Goal: Information Seeking & Learning: Learn about a topic

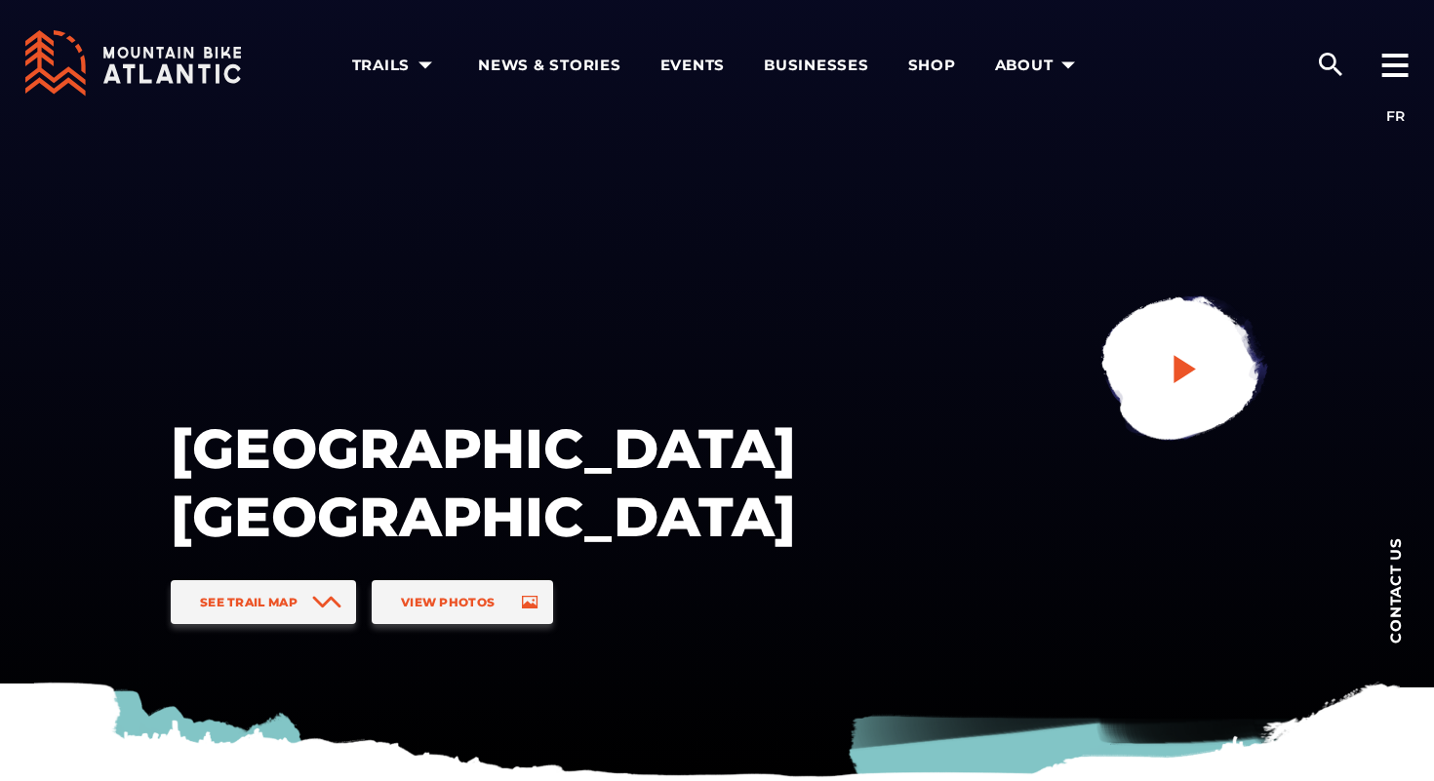
click at [1205, 373] on link at bounding box center [1180, 370] width 261 height 261
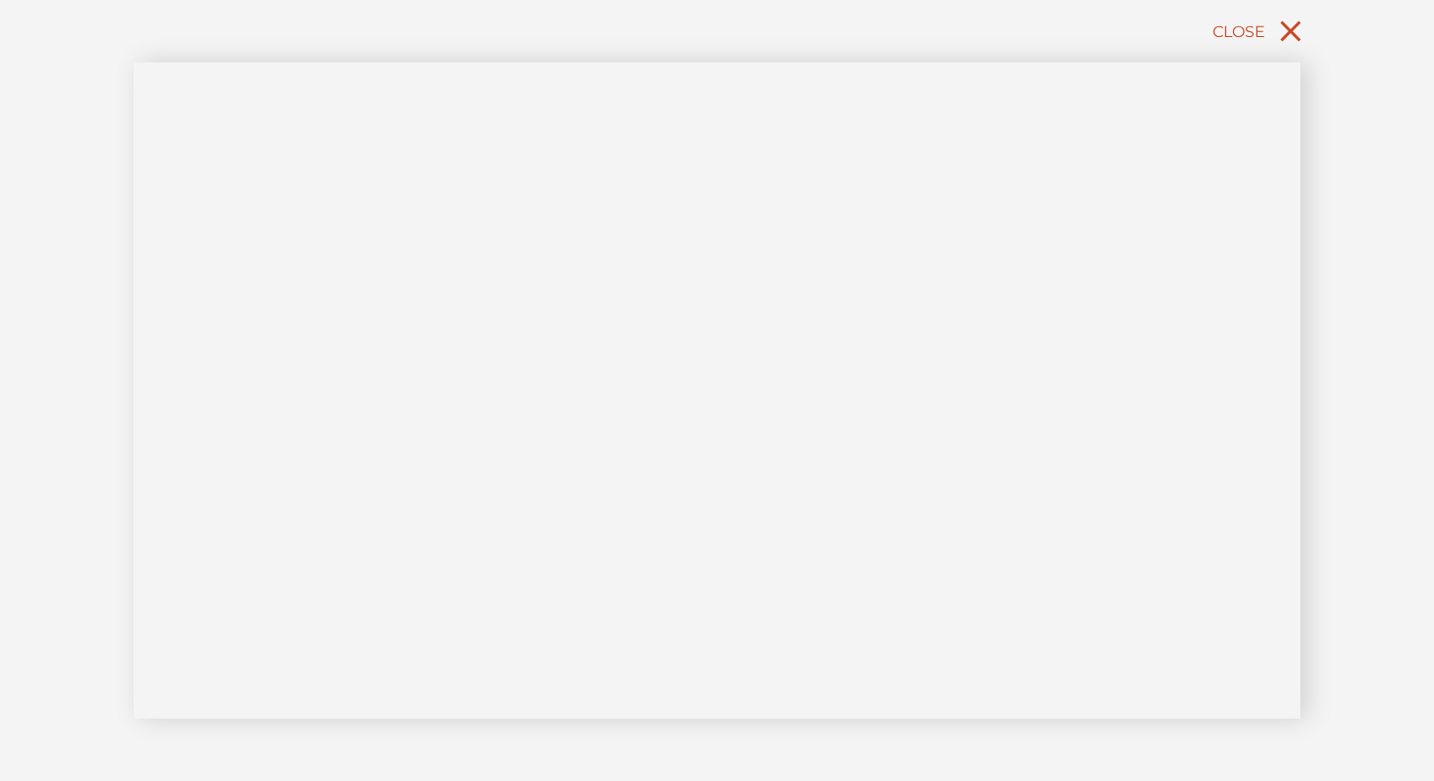
click at [1256, 32] on span "Close" at bounding box center [1238, 31] width 53 height 19
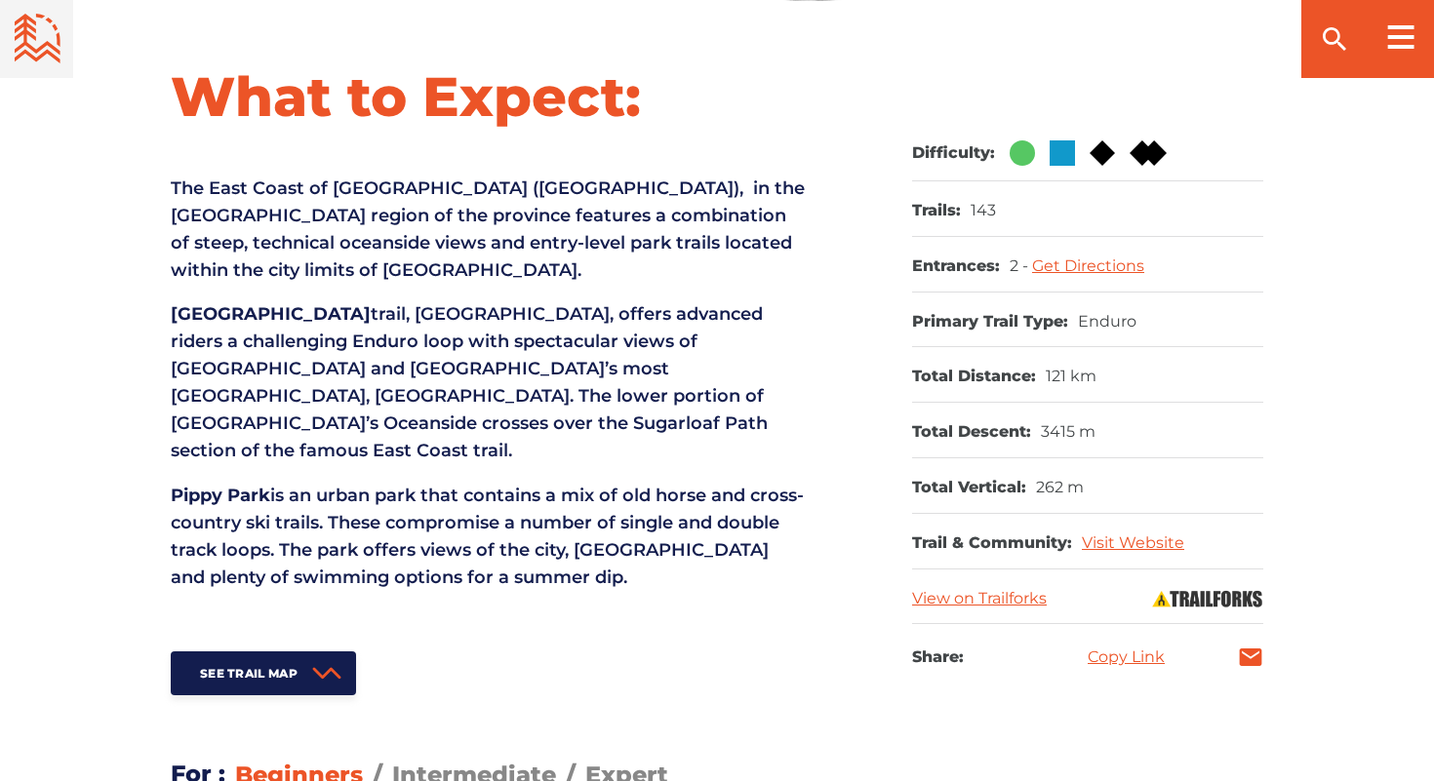
scroll to position [774, 0]
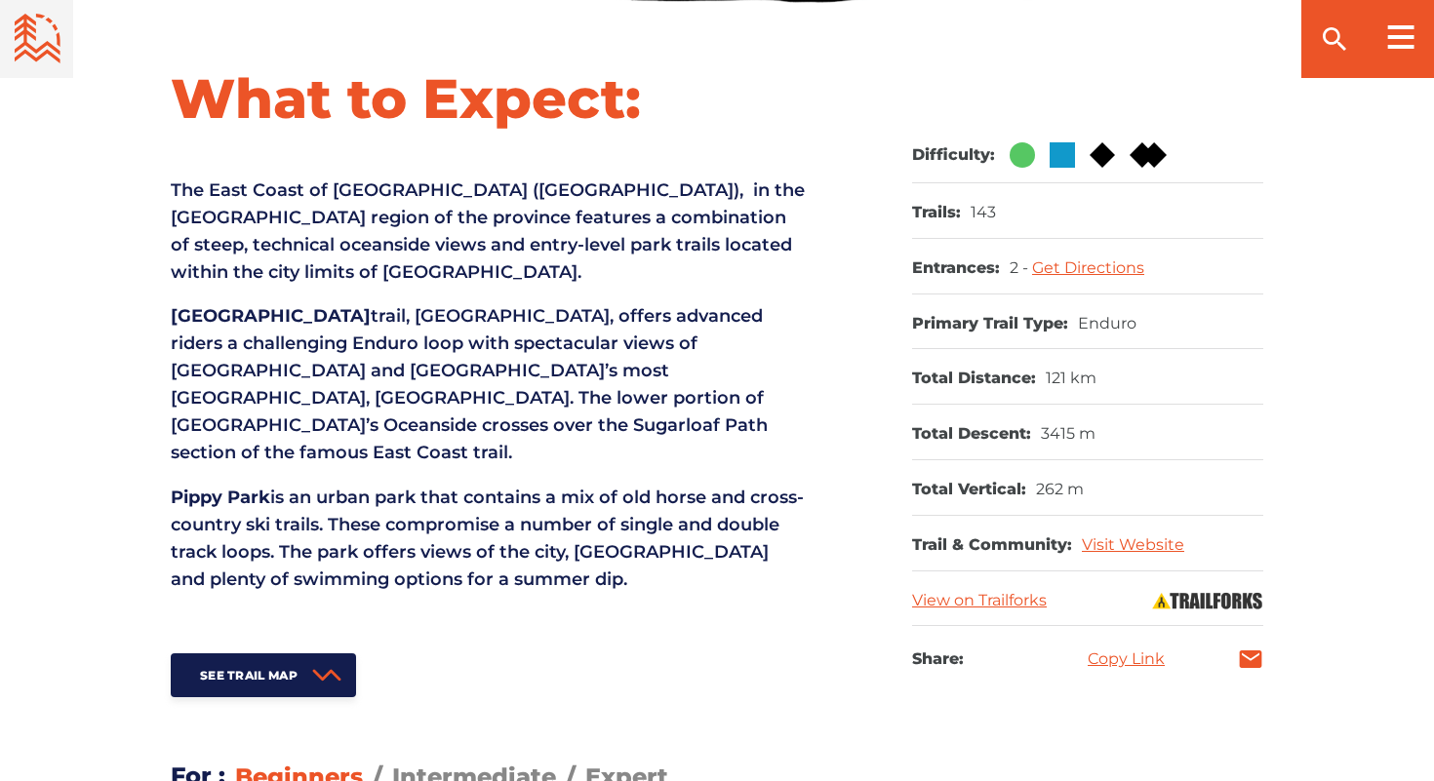
click at [570, 348] on p "East White Hills trail, Oceanside, offers advanced riders a challenging Enduro …" at bounding box center [488, 384] width 634 height 164
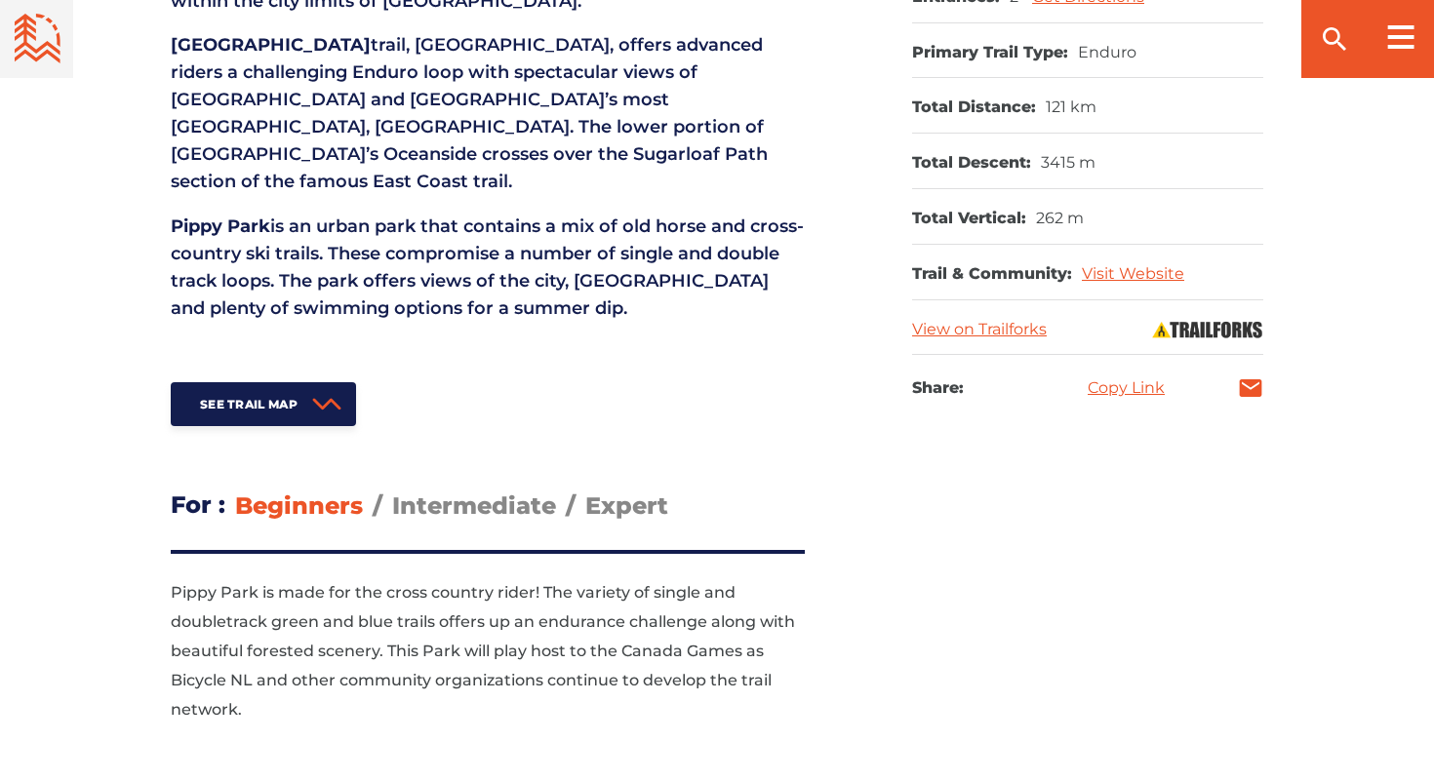
scroll to position [1045, 0]
click at [427, 493] on span "Intermediate" at bounding box center [474, 507] width 164 height 28
click at [392, 492] on input "Intermediate" at bounding box center [392, 492] width 0 height 0
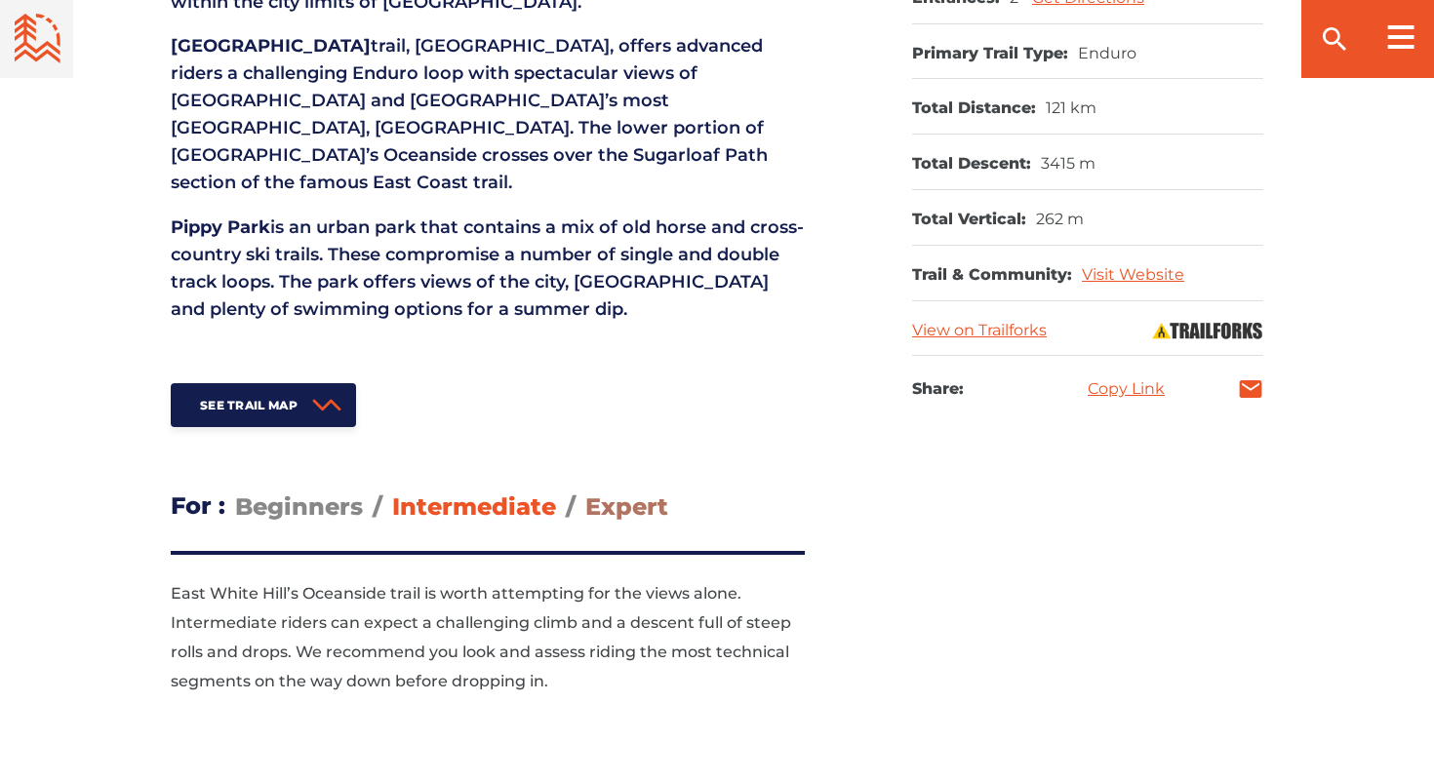
click at [617, 493] on span "Expert" at bounding box center [626, 507] width 83 height 28
click at [585, 492] on input "Expert" at bounding box center [585, 492] width 0 height 0
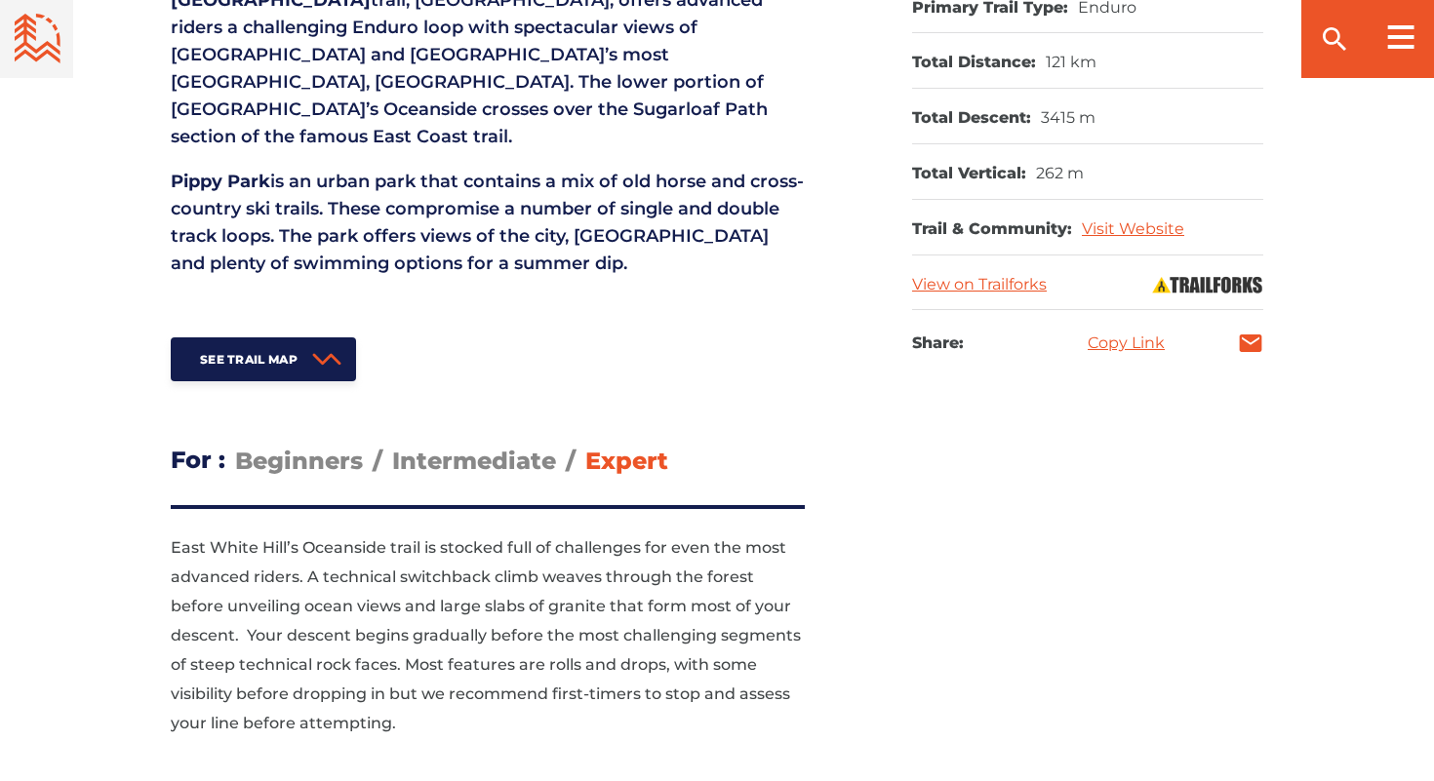
scroll to position [1103, 0]
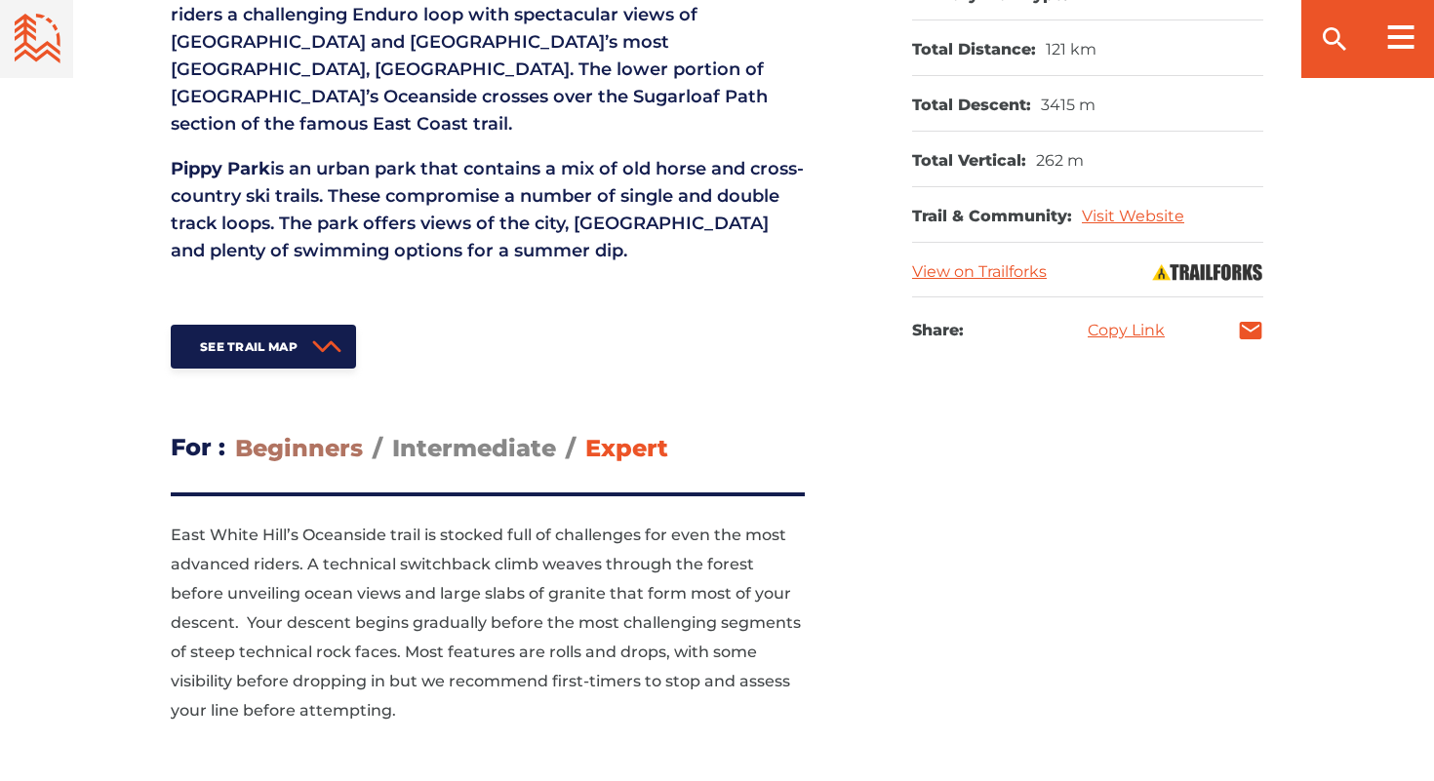
click at [298, 434] on span "Beginners" at bounding box center [299, 448] width 128 height 28
click at [235, 433] on input "Beginners" at bounding box center [235, 433] width 0 height 0
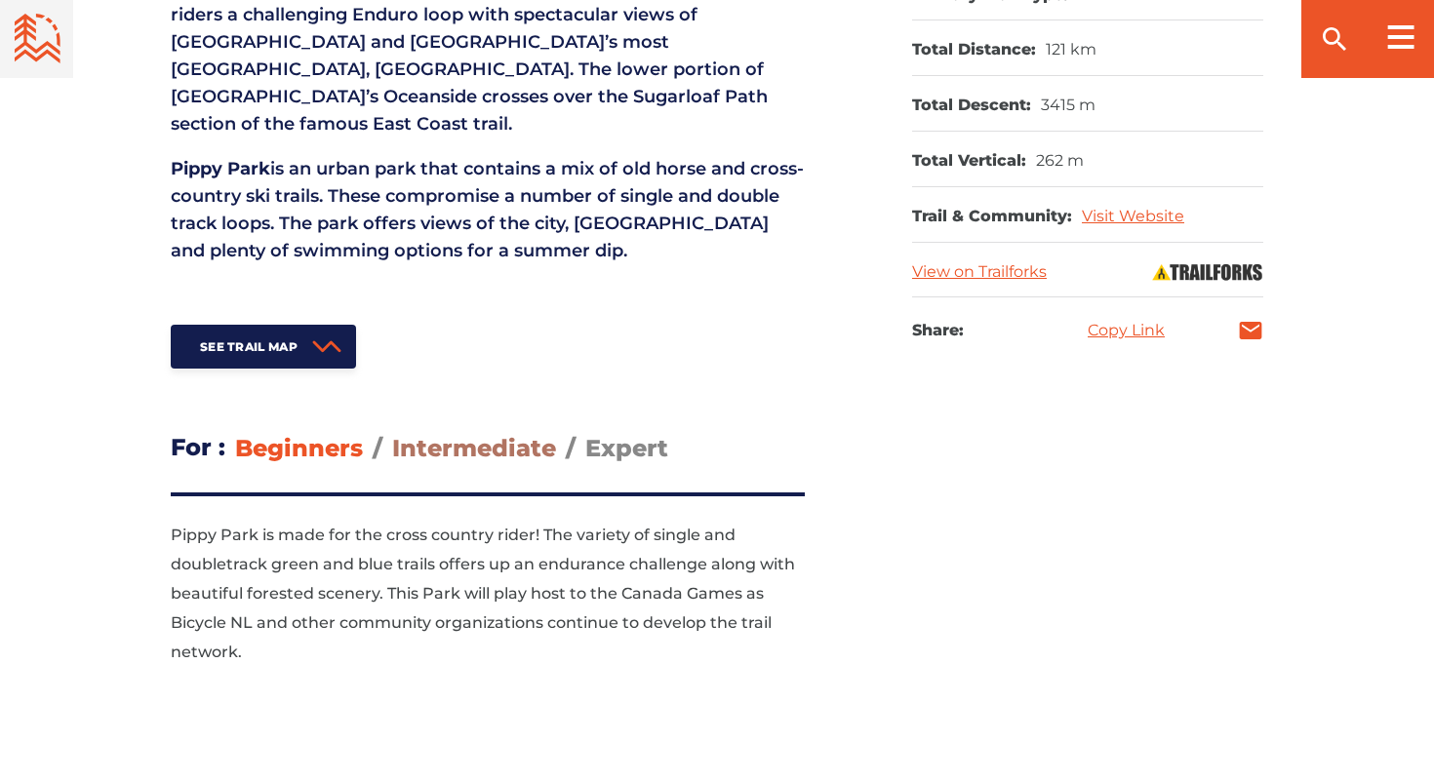
click at [447, 434] on span "Intermediate" at bounding box center [474, 448] width 164 height 28
click at [392, 433] on input "Intermediate" at bounding box center [392, 433] width 0 height 0
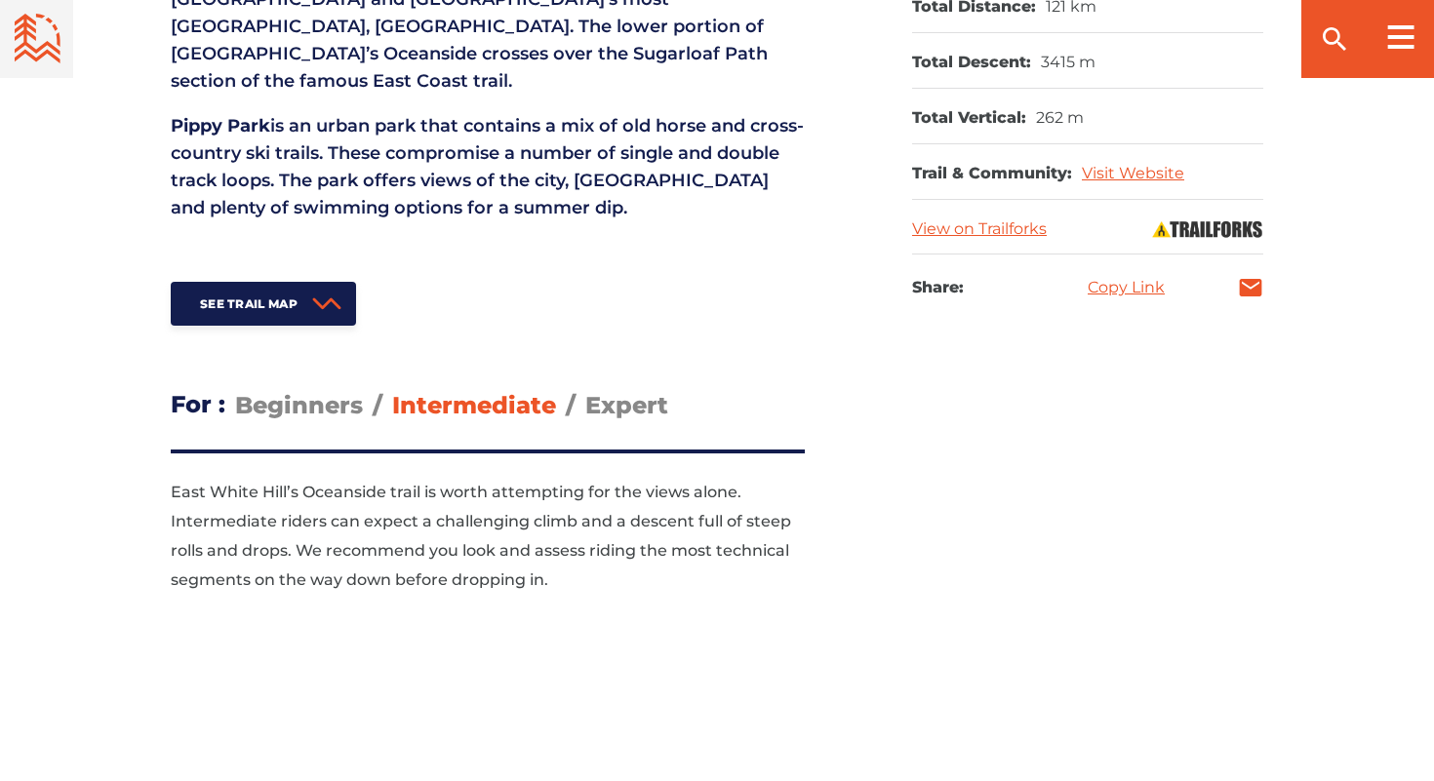
scroll to position [1140, 0]
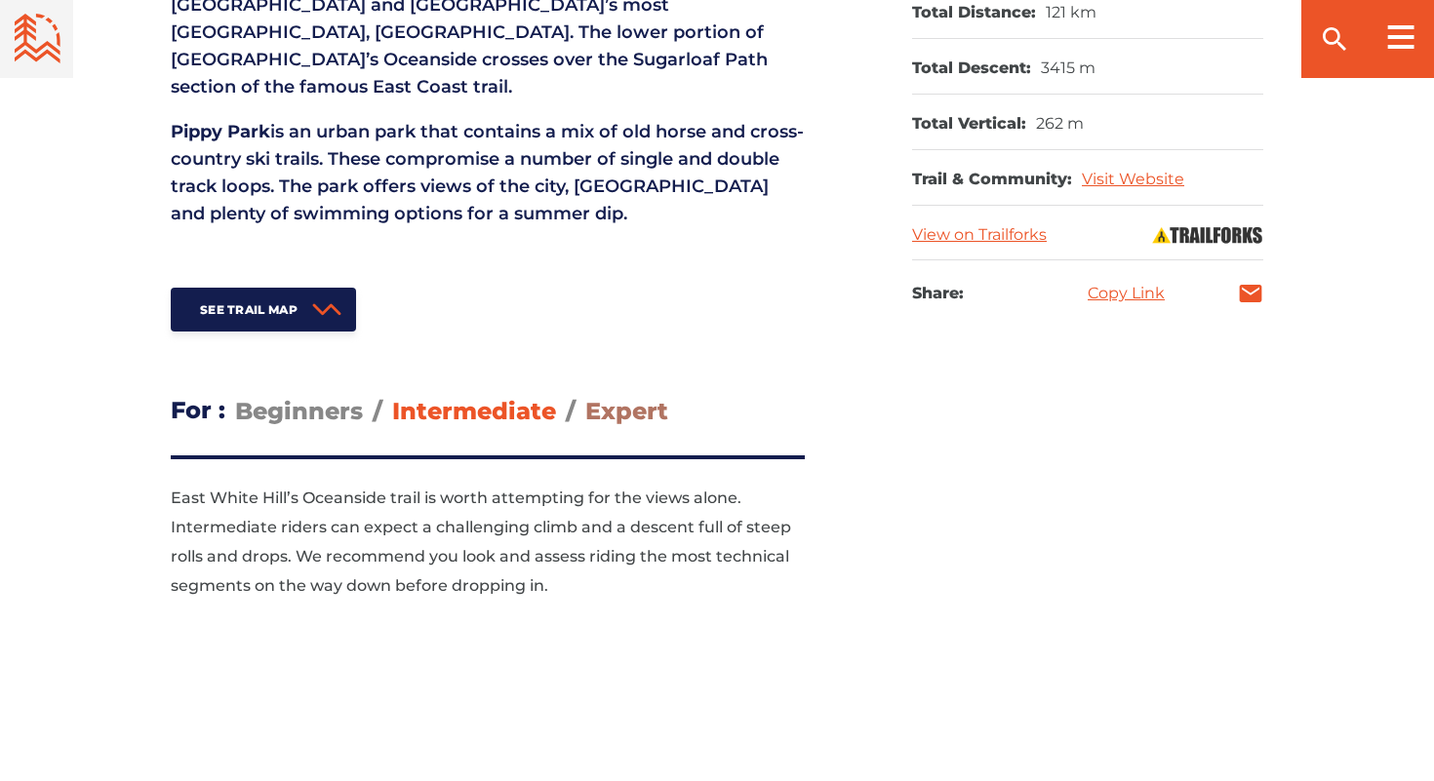
click at [605, 397] on span "Expert" at bounding box center [626, 411] width 83 height 28
click at [585, 396] on input "Expert" at bounding box center [585, 396] width 0 height 0
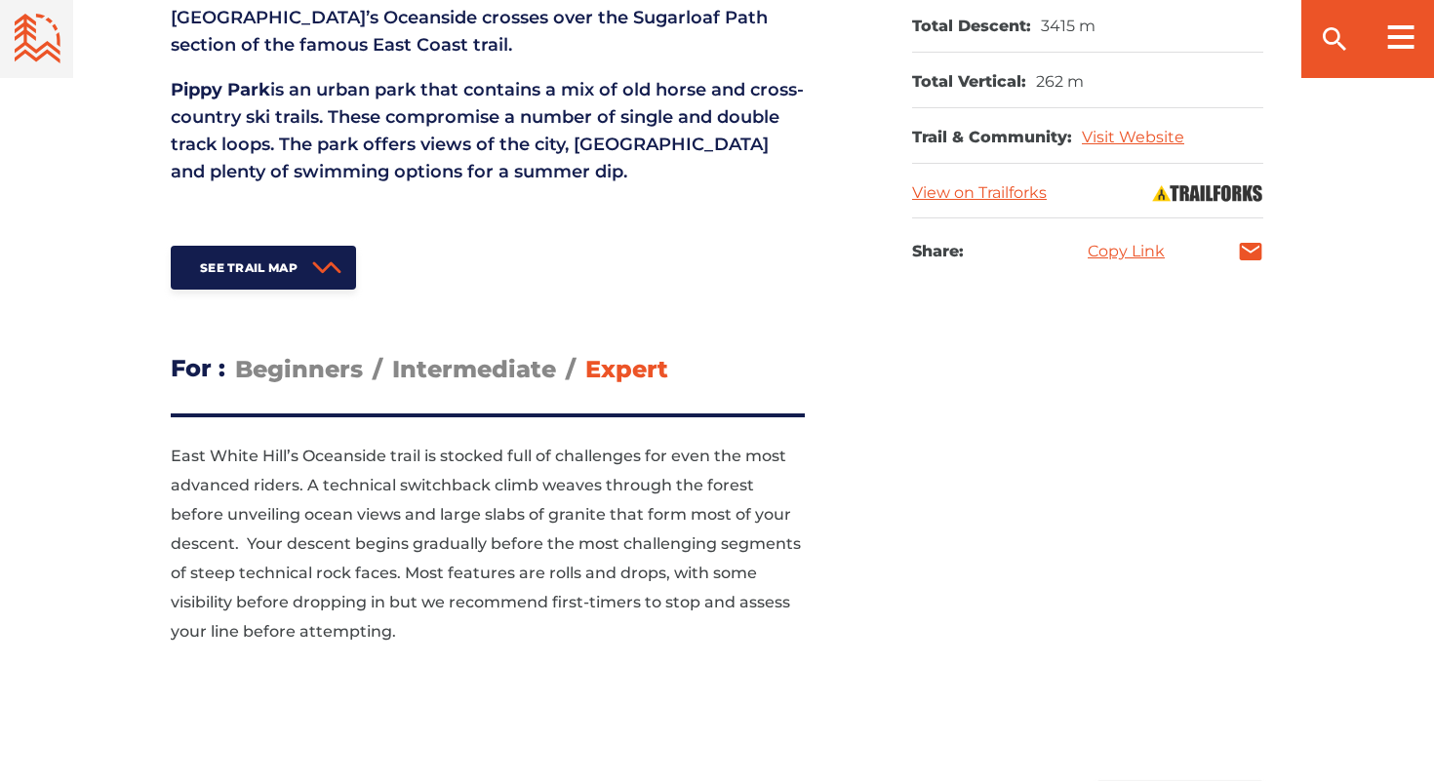
scroll to position [1184, 0]
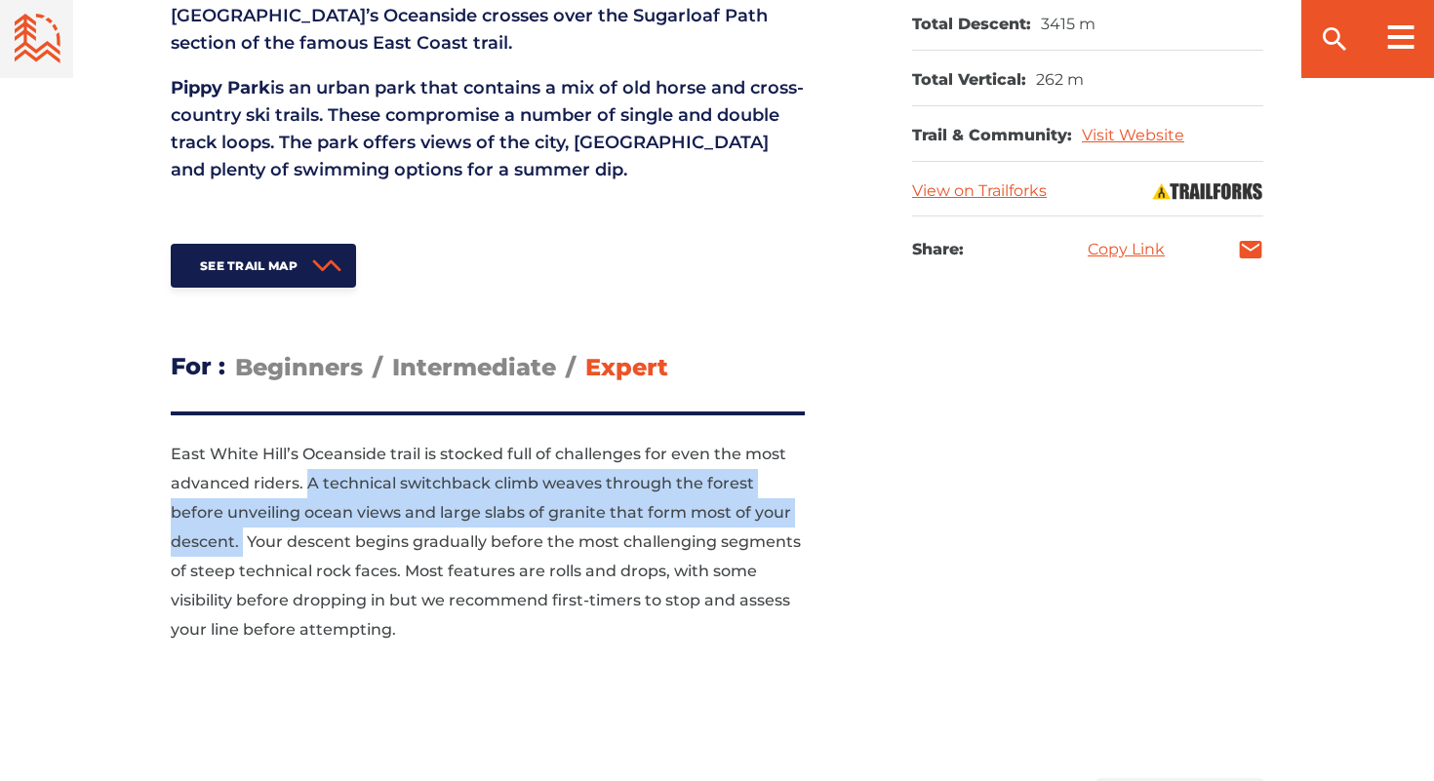
drag, startPoint x: 309, startPoint y: 454, endPoint x: 240, endPoint y: 516, distance: 92.6
click at [240, 516] on p "East White Hill’s Oceanside trail is stocked full of challenges for even the mo…" at bounding box center [488, 542] width 634 height 205
copy p "A technical switchback climb weaves through the forest before unveiling ocean v…"
